Goal: Task Accomplishment & Management: Use online tool/utility

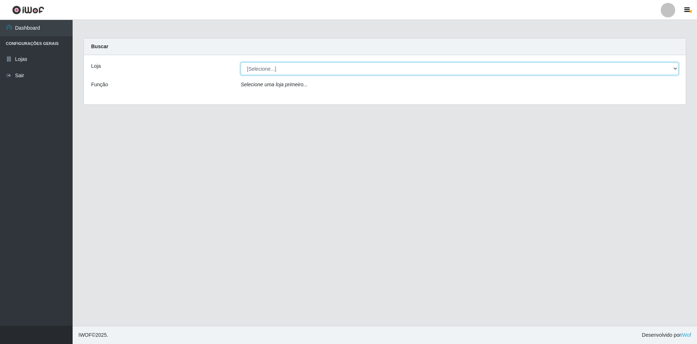
click at [669, 70] on select "[Selecione...] SuperShow - Asa Norte" at bounding box center [460, 68] width 438 height 13
select select "71"
click at [241, 62] on select "[Selecione...] SuperShow - Asa Norte" at bounding box center [460, 68] width 438 height 13
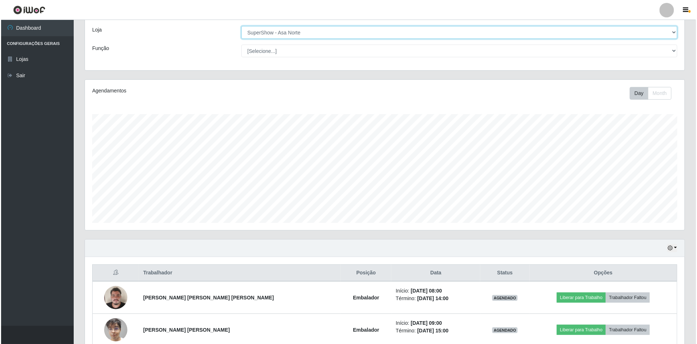
scroll to position [74, 0]
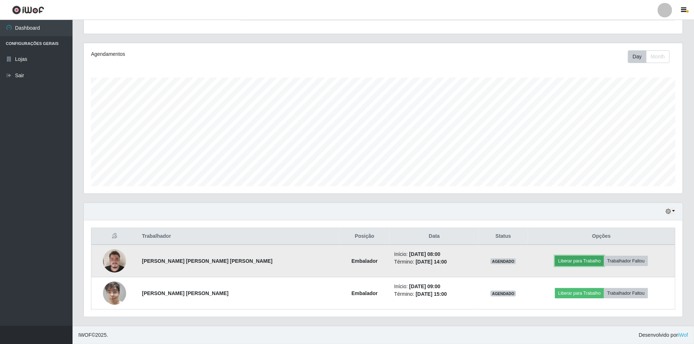
click at [574, 262] on button "Liberar para Trabalho" at bounding box center [579, 261] width 49 height 10
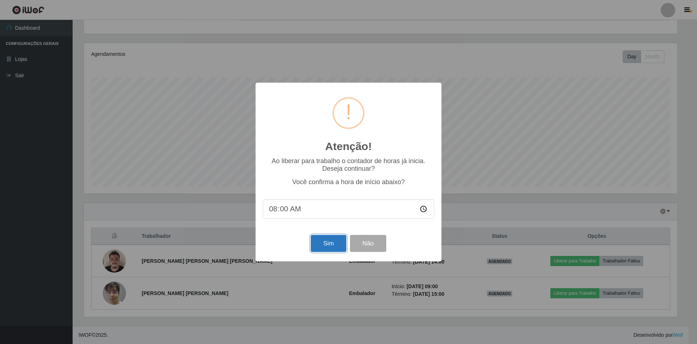
click at [321, 244] on button "Sim" at bounding box center [328, 243] width 35 height 17
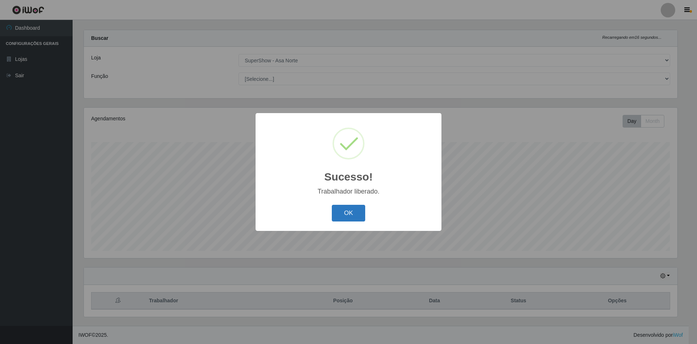
click at [355, 217] on button "OK" at bounding box center [349, 213] width 34 height 17
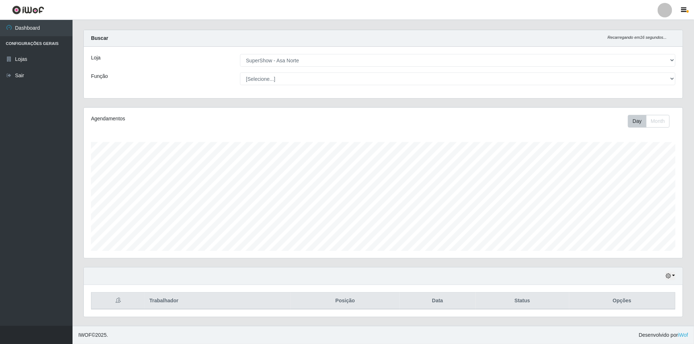
scroll to position [151, 599]
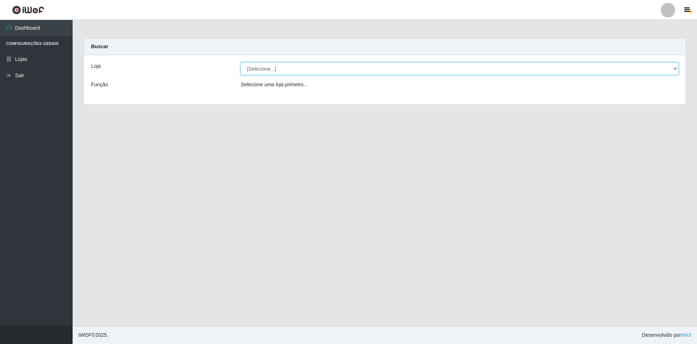
click at [253, 68] on select "[Selecione...] SuperShow - Asa Norte" at bounding box center [460, 68] width 438 height 13
select select "71"
click at [241, 62] on select "[Selecione...] SuperShow - Asa Norte" at bounding box center [460, 68] width 438 height 13
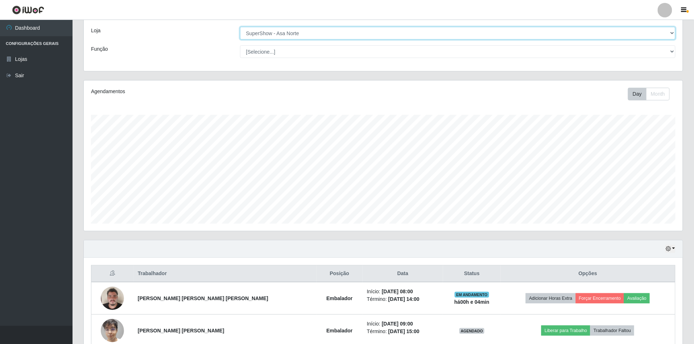
scroll to position [74, 0]
